Goal: Information Seeking & Learning: Find specific fact

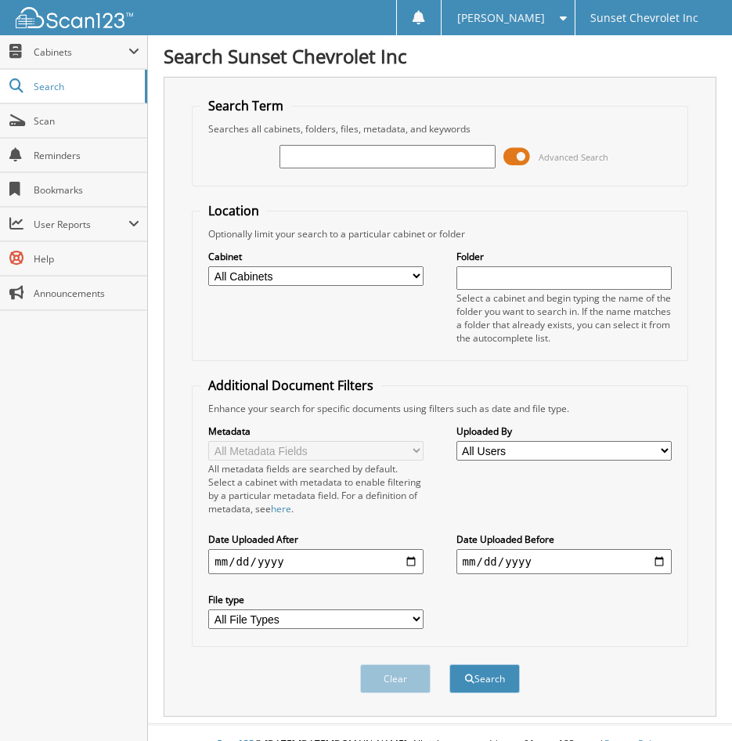
click at [357, 153] on input "text" at bounding box center [387, 156] width 215 height 23
type input "HG400436"
click at [449, 664] on button "Search" at bounding box center [484, 678] width 70 height 29
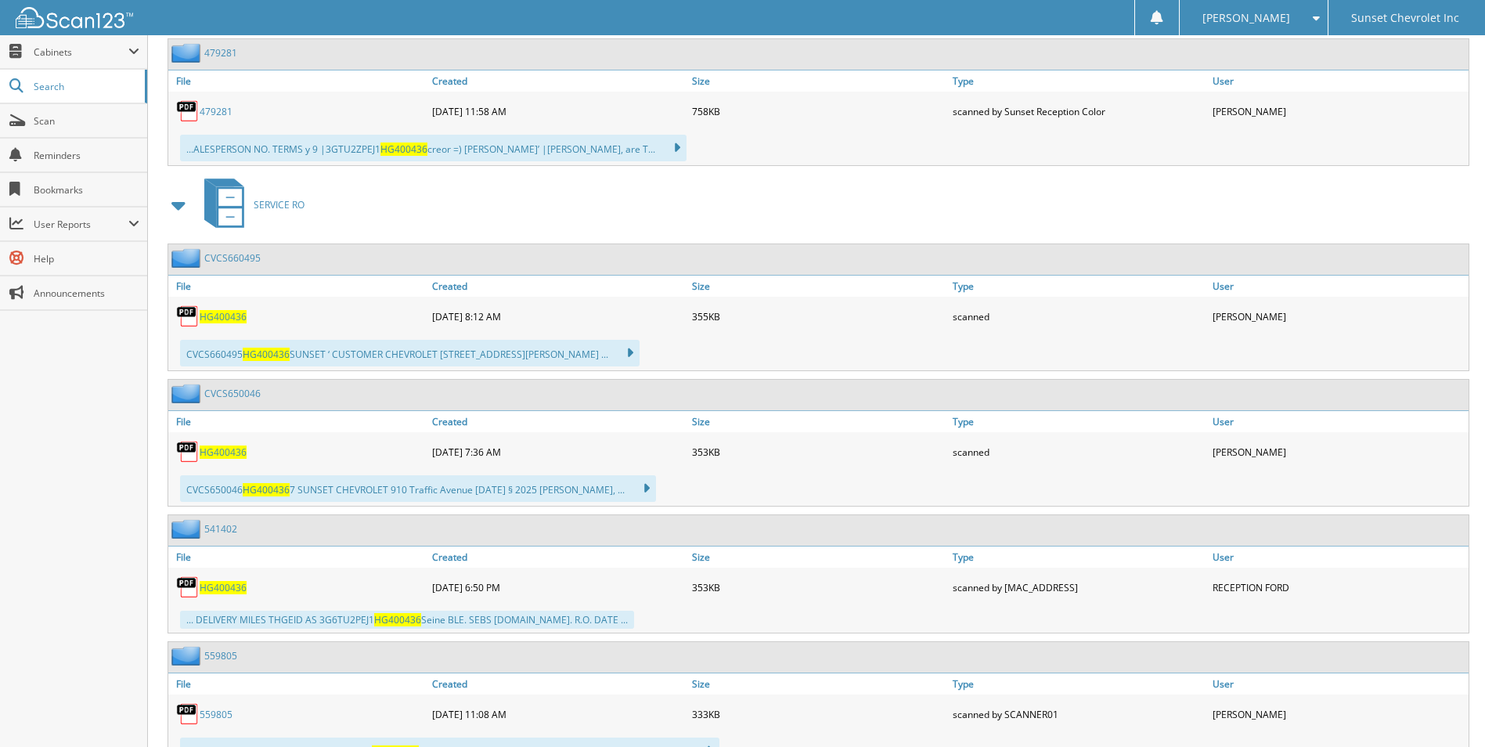
scroll to position [3602, 0]
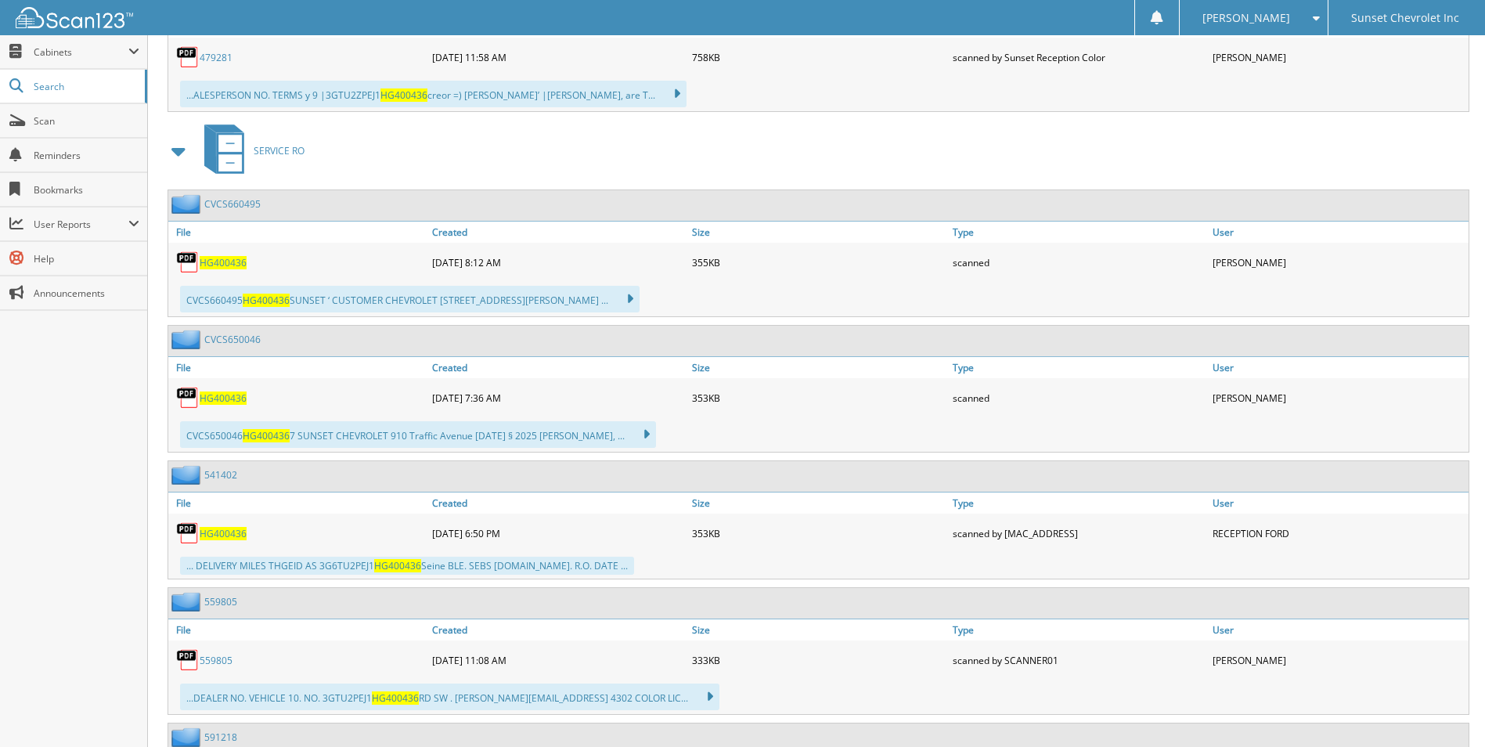
click at [221, 263] on span "HG400436" at bounding box center [223, 262] width 47 height 13
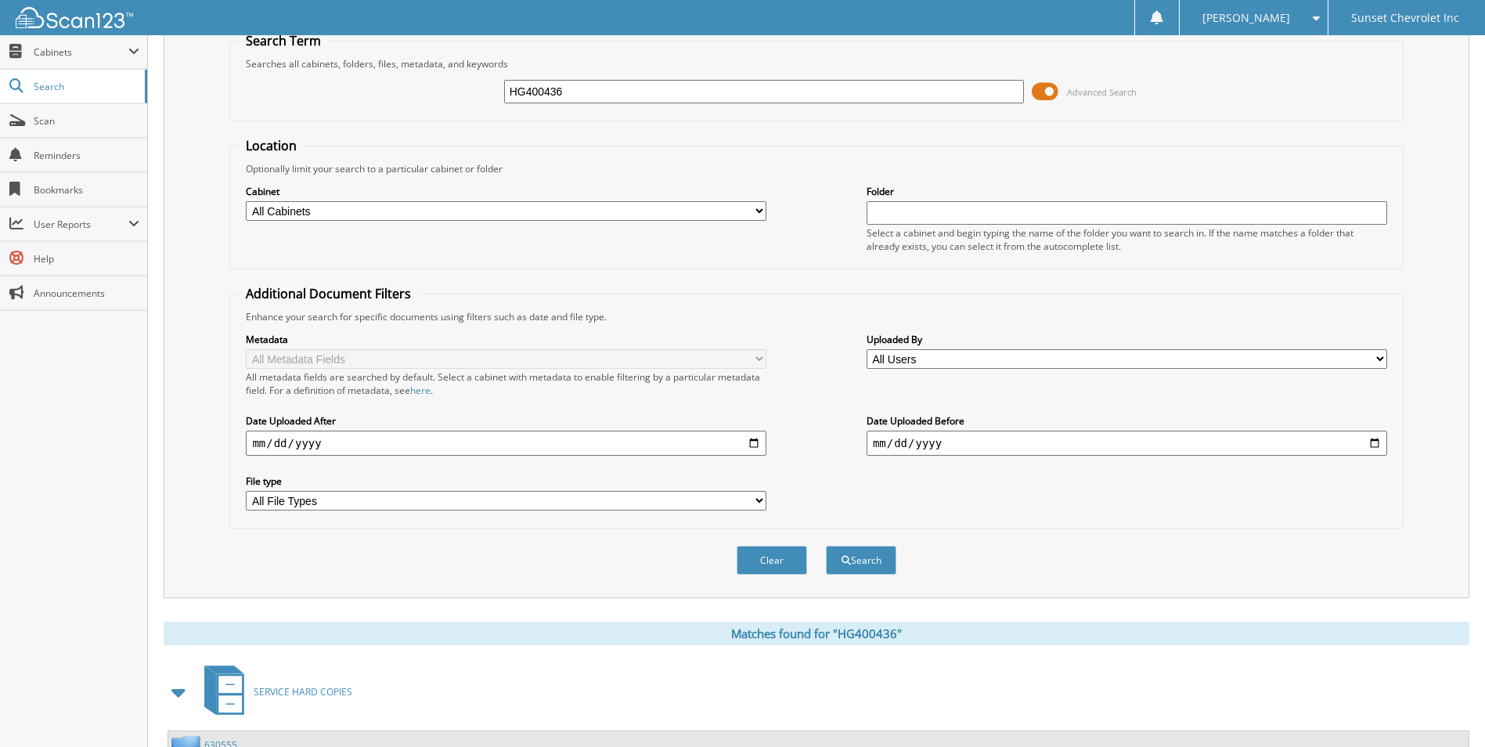
scroll to position [0, 0]
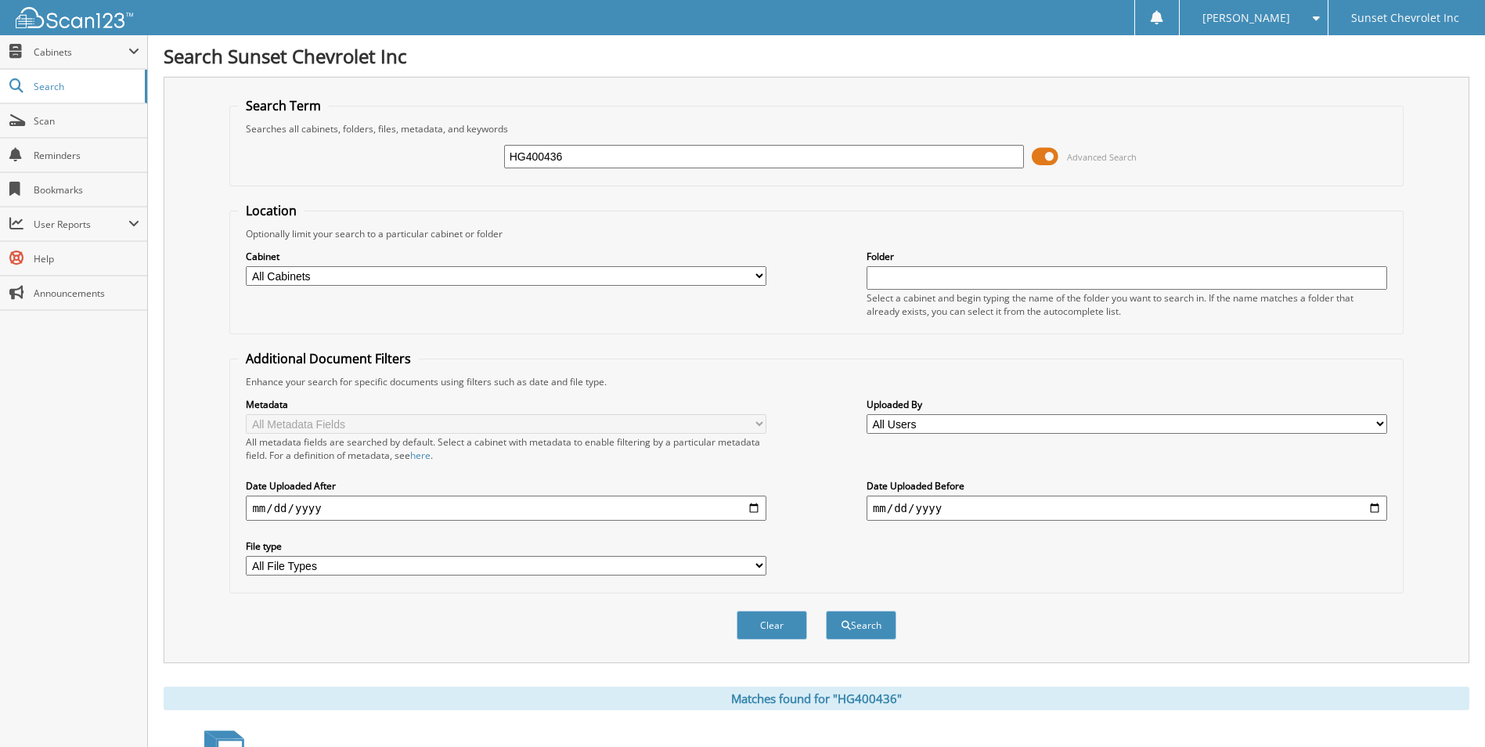
drag, startPoint x: 639, startPoint y: 151, endPoint x: 328, endPoint y: 161, distance: 311.0
click at [328, 161] on div "HG400436 Advanced Search" at bounding box center [816, 156] width 1157 height 42
paste input "3GTU2PEJ1HG400436"
type input "3GTU2PEJ1HG400436"
click at [731, 611] on button "Search" at bounding box center [861, 625] width 70 height 29
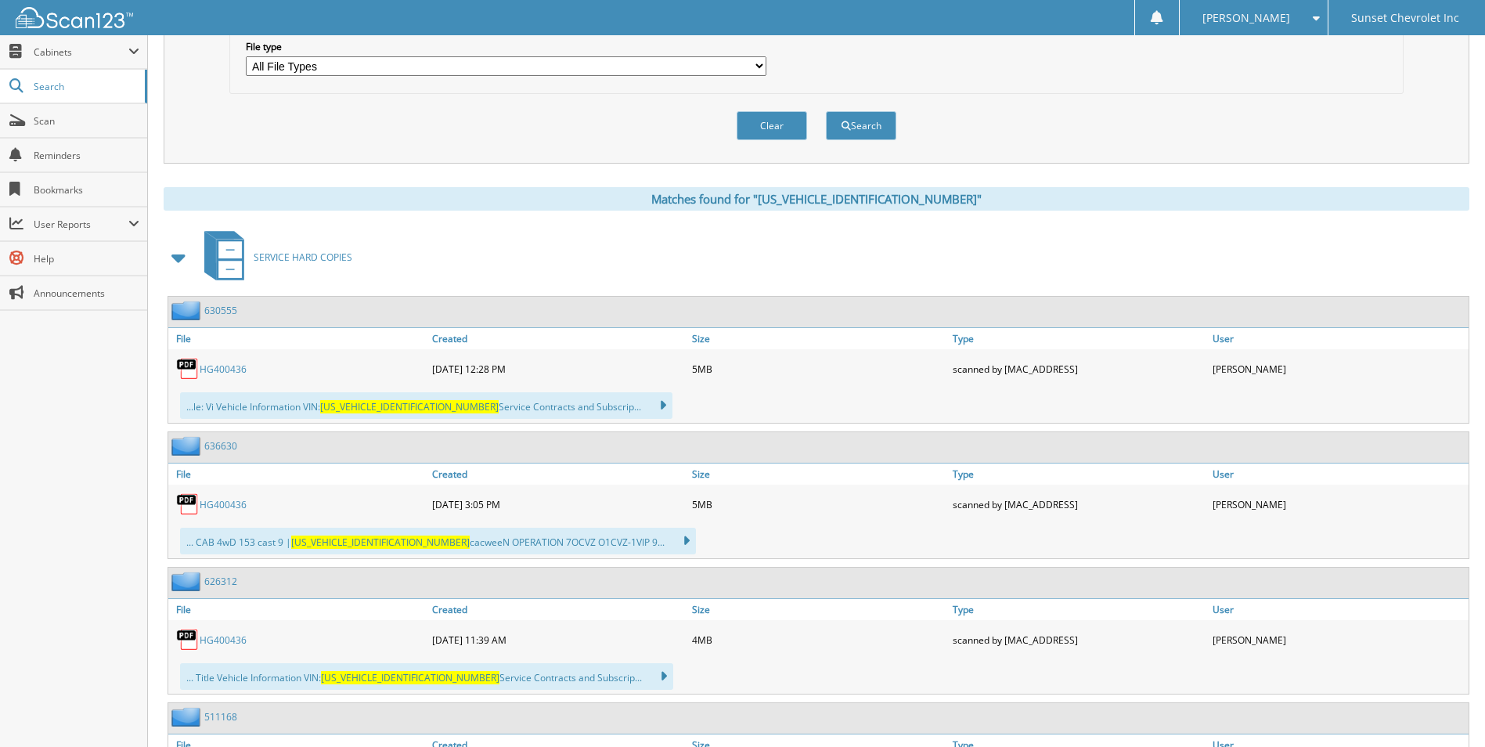
scroll to position [626, 0]
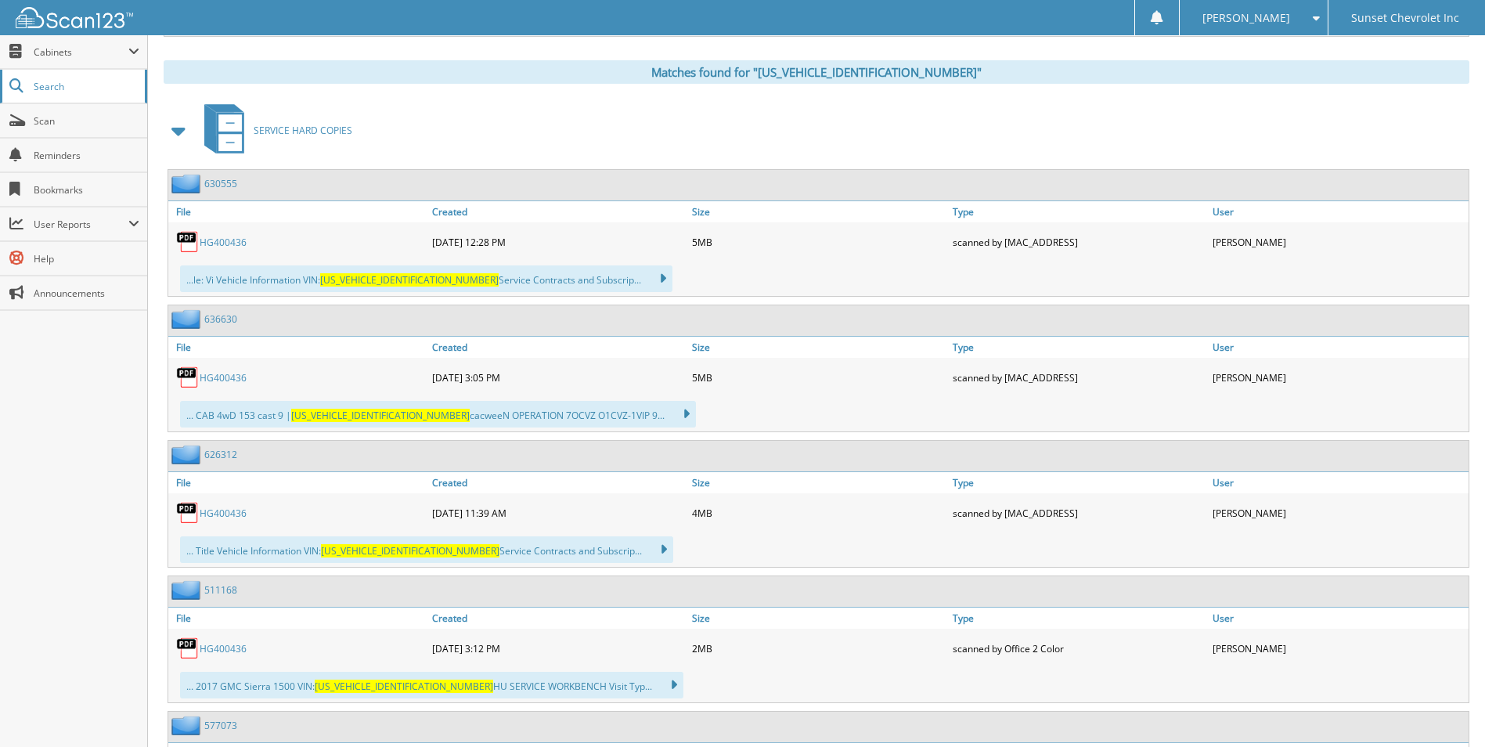
click at [48, 87] on span "Search" at bounding box center [85, 86] width 103 height 13
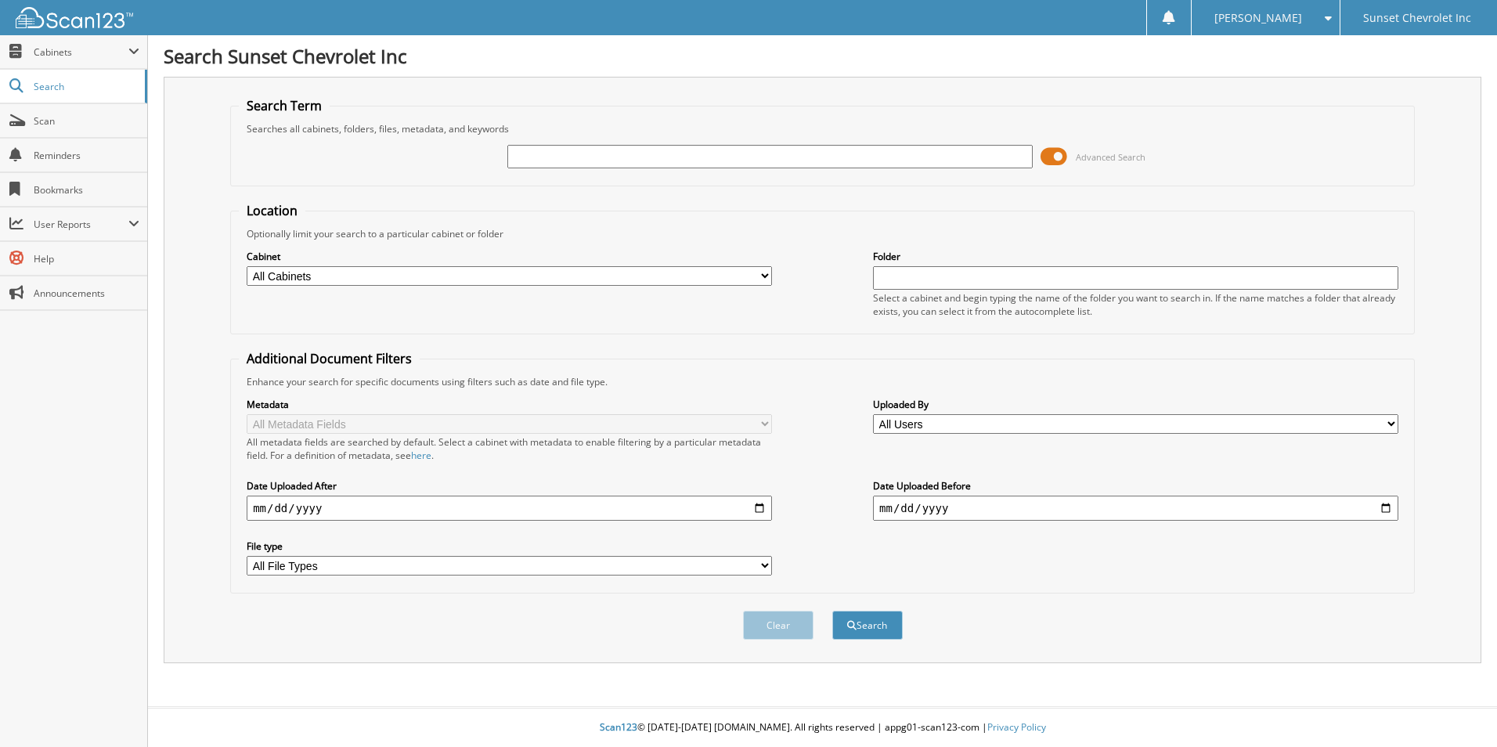
click at [580, 155] on input "text" at bounding box center [769, 156] width 525 height 23
type input "660495"
click at [832, 611] on button "Search" at bounding box center [867, 625] width 70 height 29
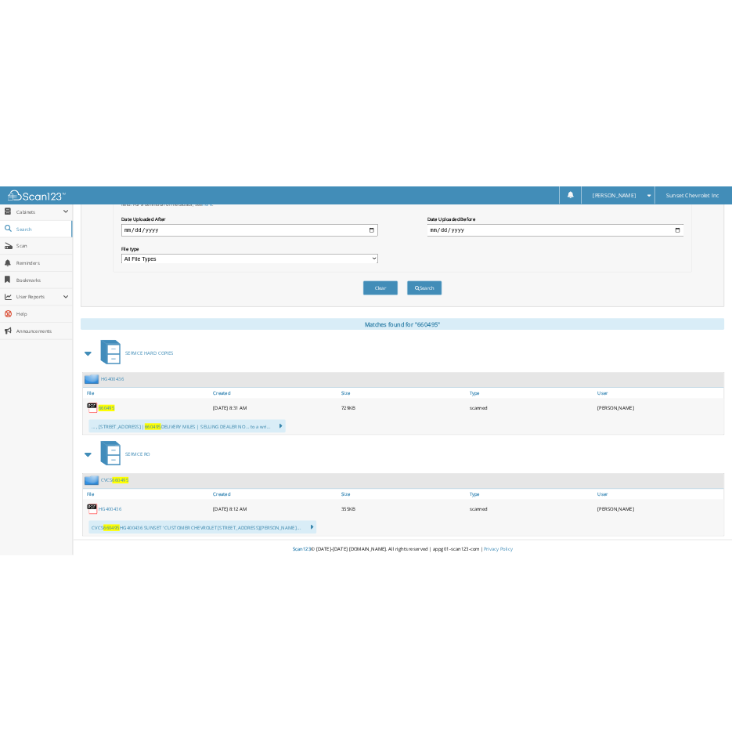
scroll to position [429, 0]
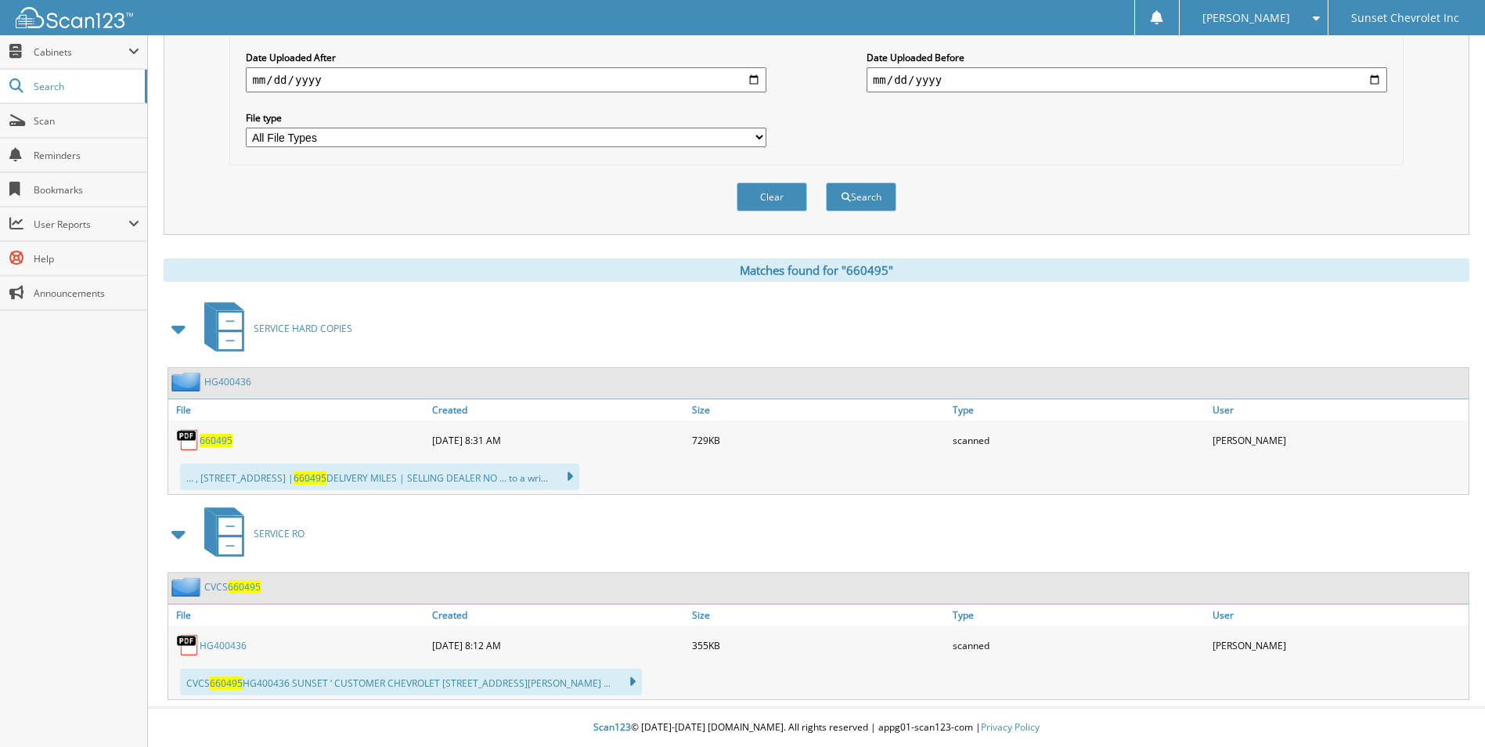
click at [218, 440] on span "660495" at bounding box center [216, 440] width 33 height 13
